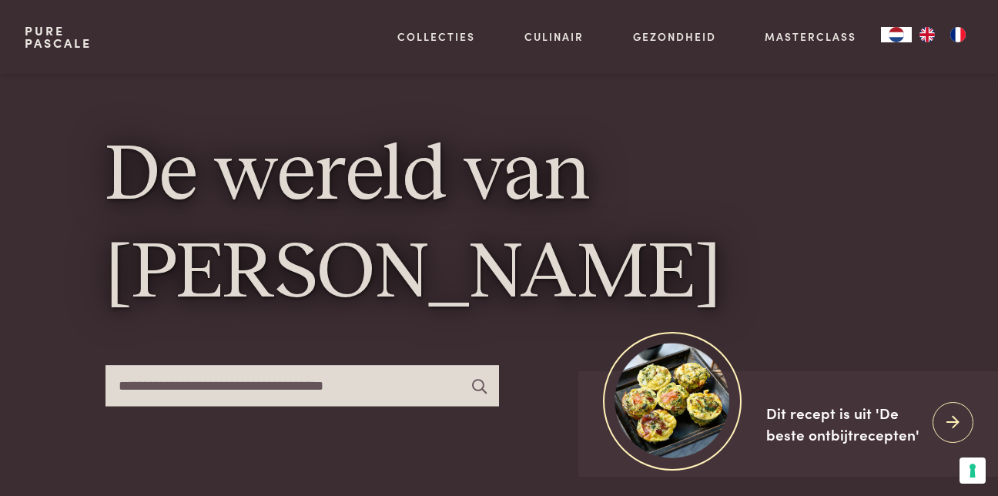
scroll to position [433, 0]
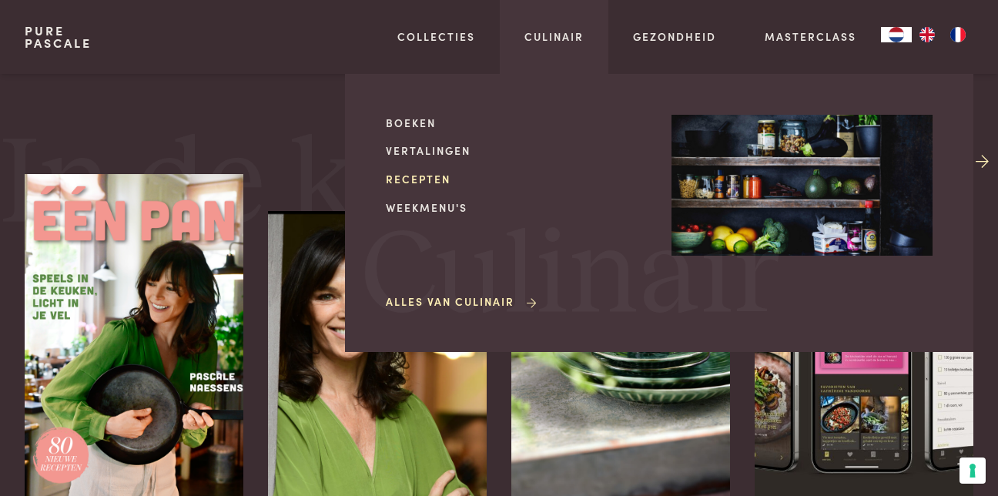
click at [422, 179] on link "Recepten" at bounding box center [516, 179] width 261 height 16
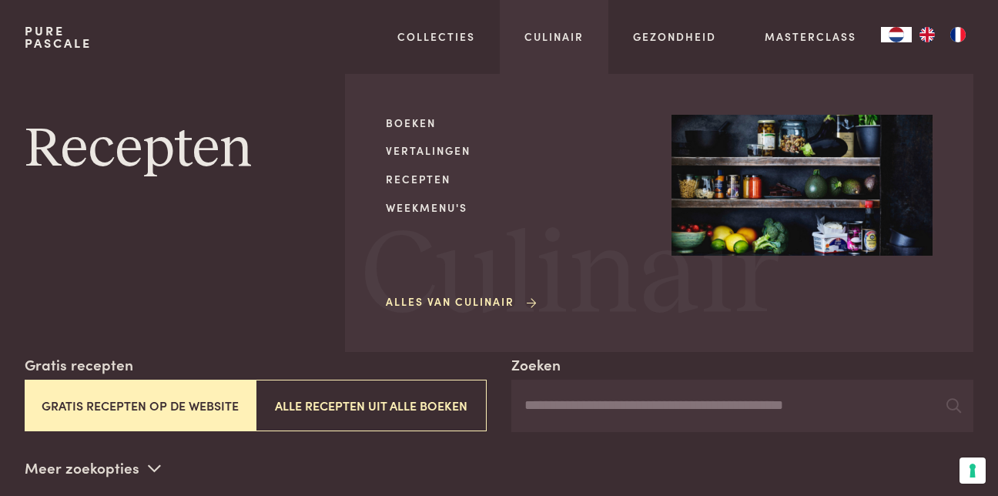
click at [456, 297] on link "Alles van Culinair" at bounding box center [462, 301] width 153 height 16
